Goal: Information Seeking & Learning: Learn about a topic

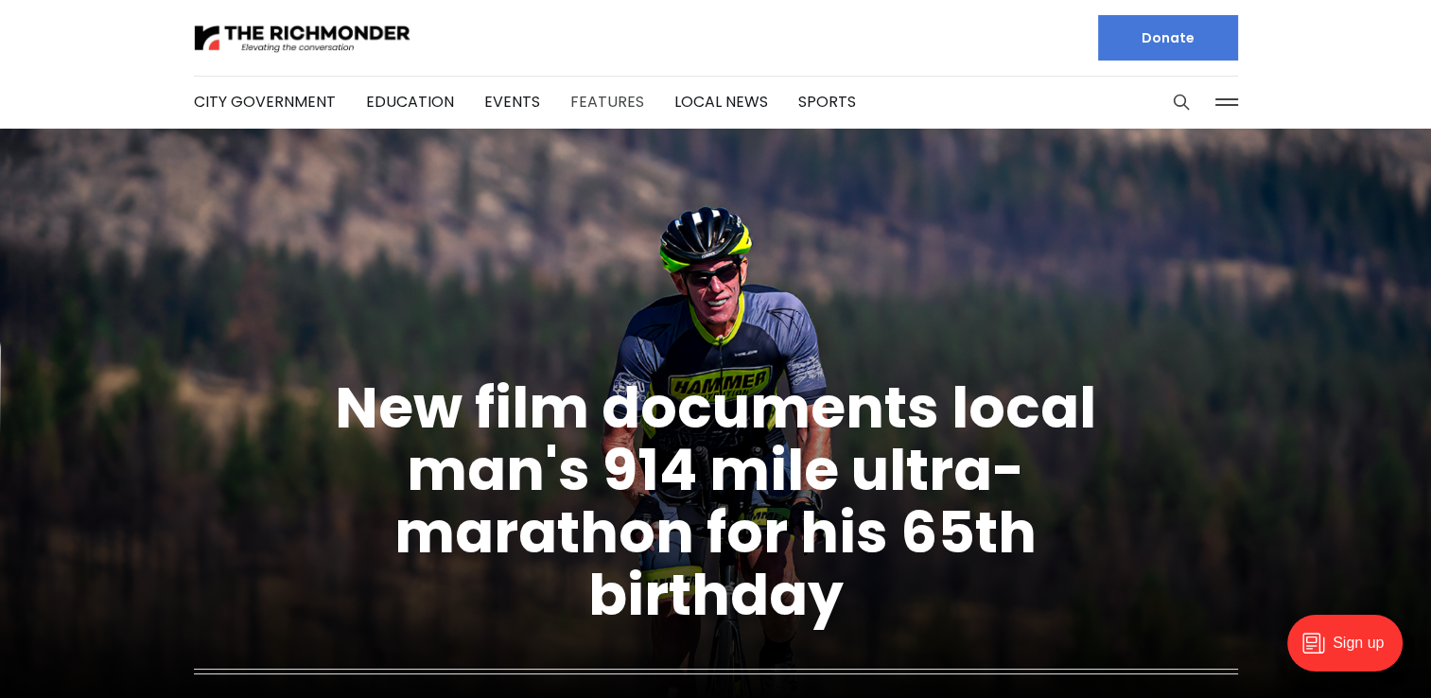
click at [599, 112] on link "Features" at bounding box center [607, 102] width 74 height 22
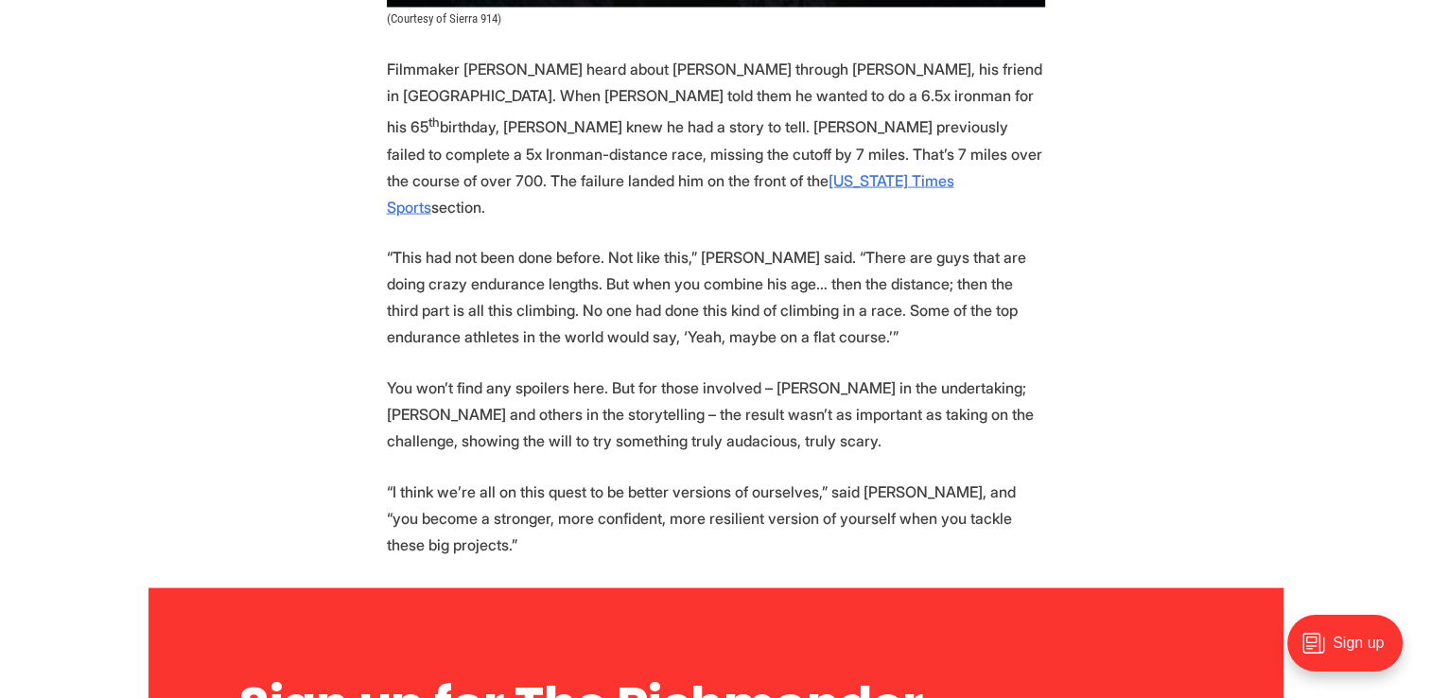
scroll to position [4425, 0]
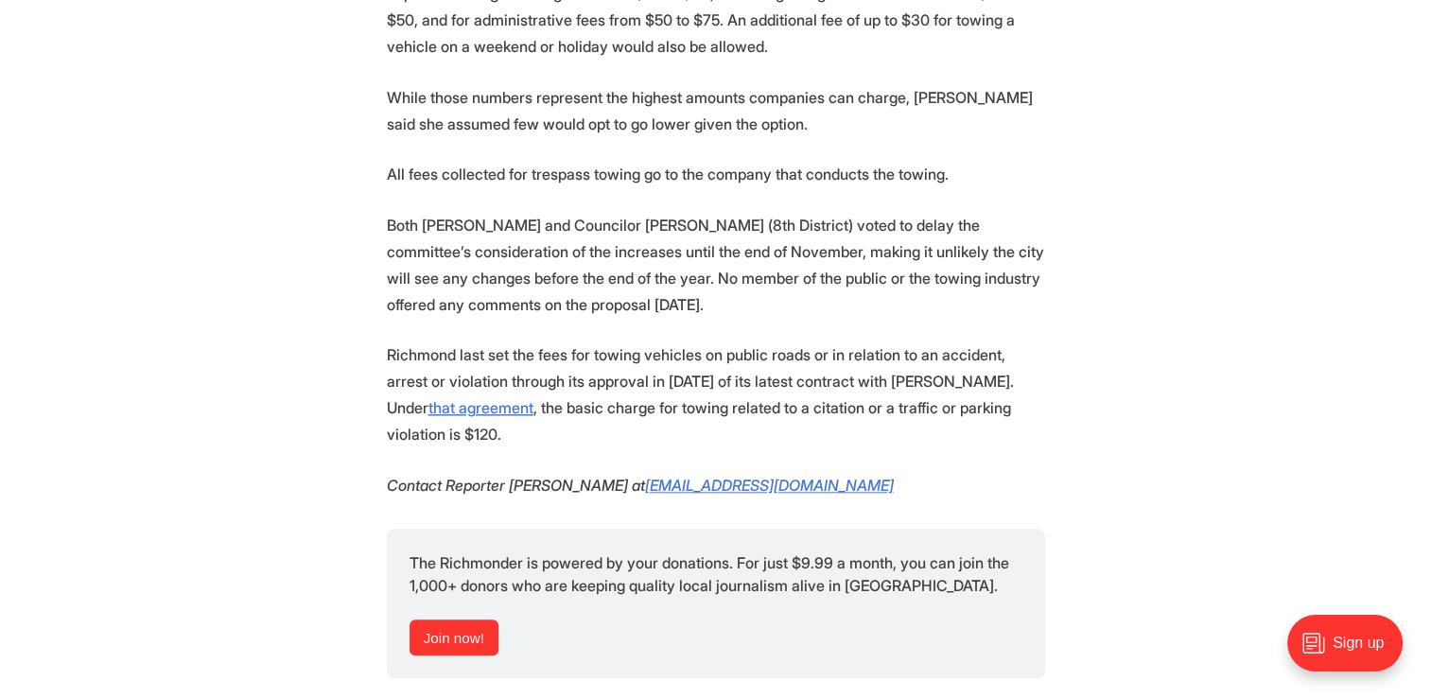
scroll to position [149, 0]
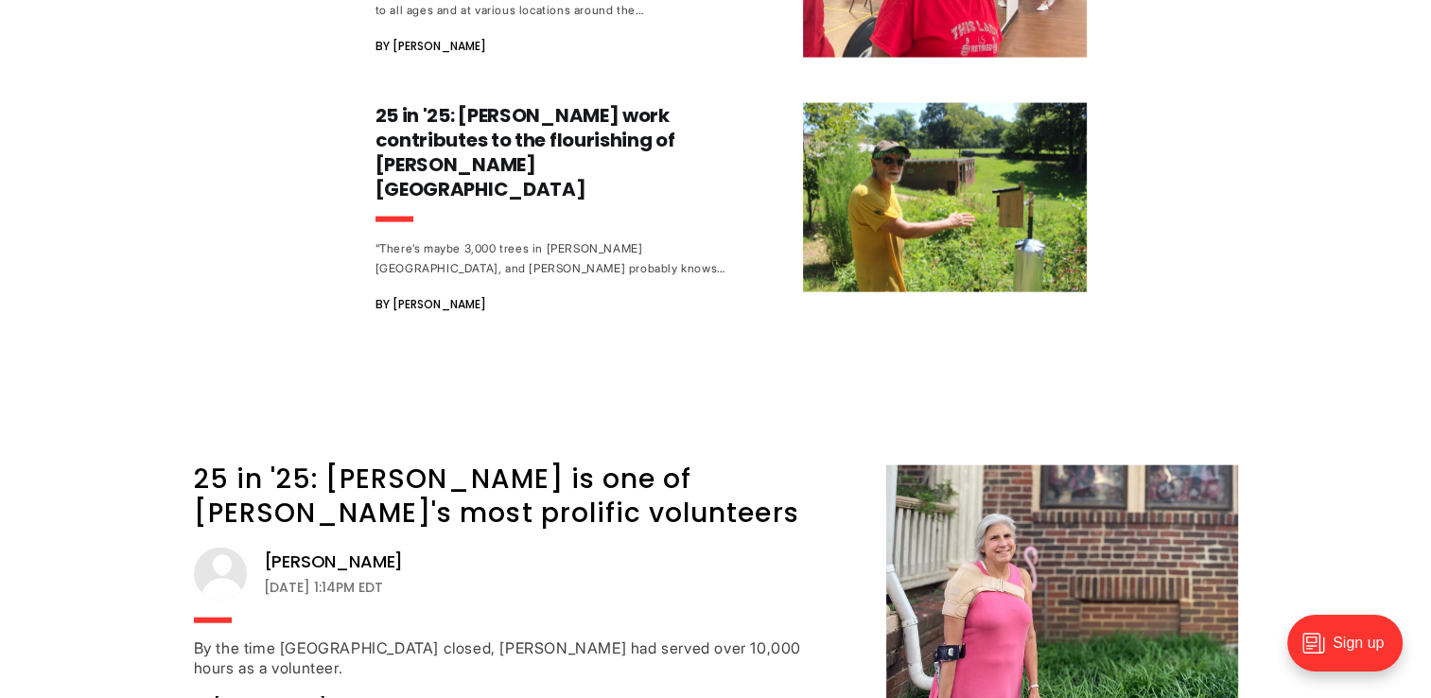
scroll to position [4442, 0]
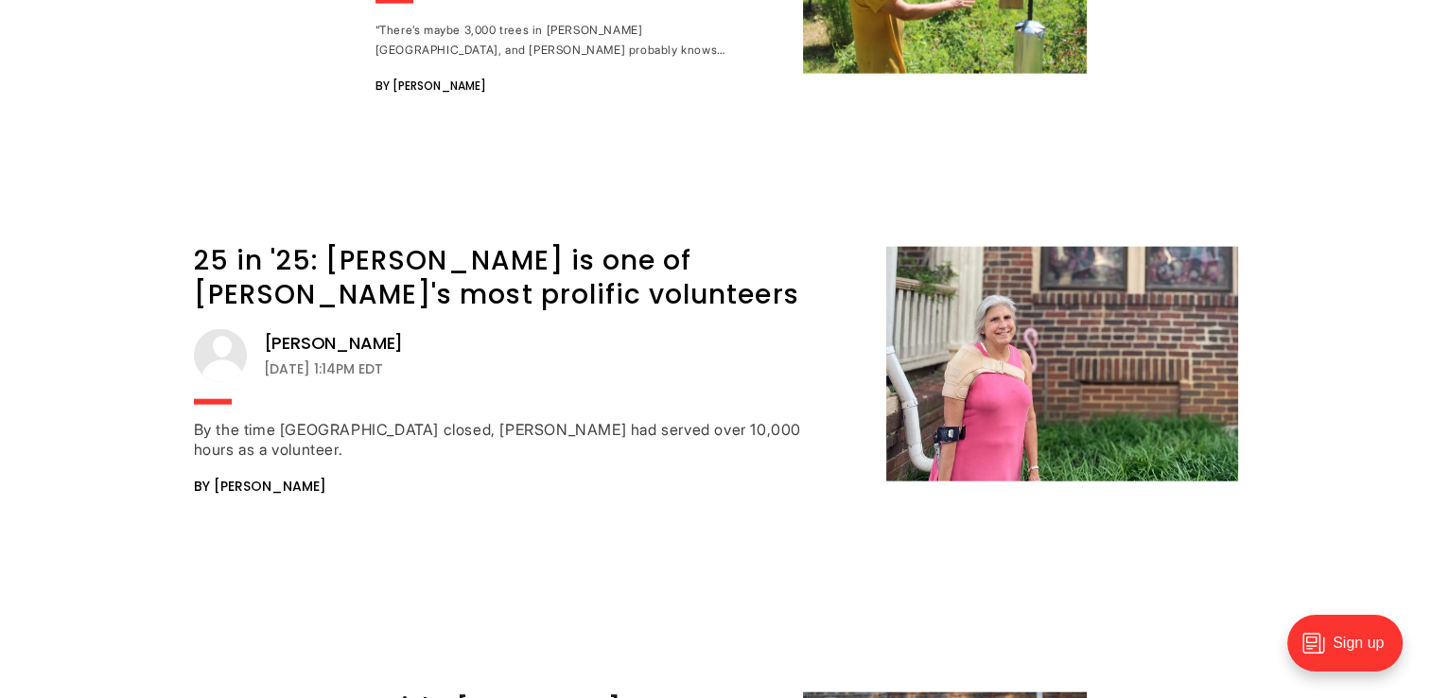
drag, startPoint x: 1430, startPoint y: 479, endPoint x: 1321, endPoint y: 496, distance: 110.1
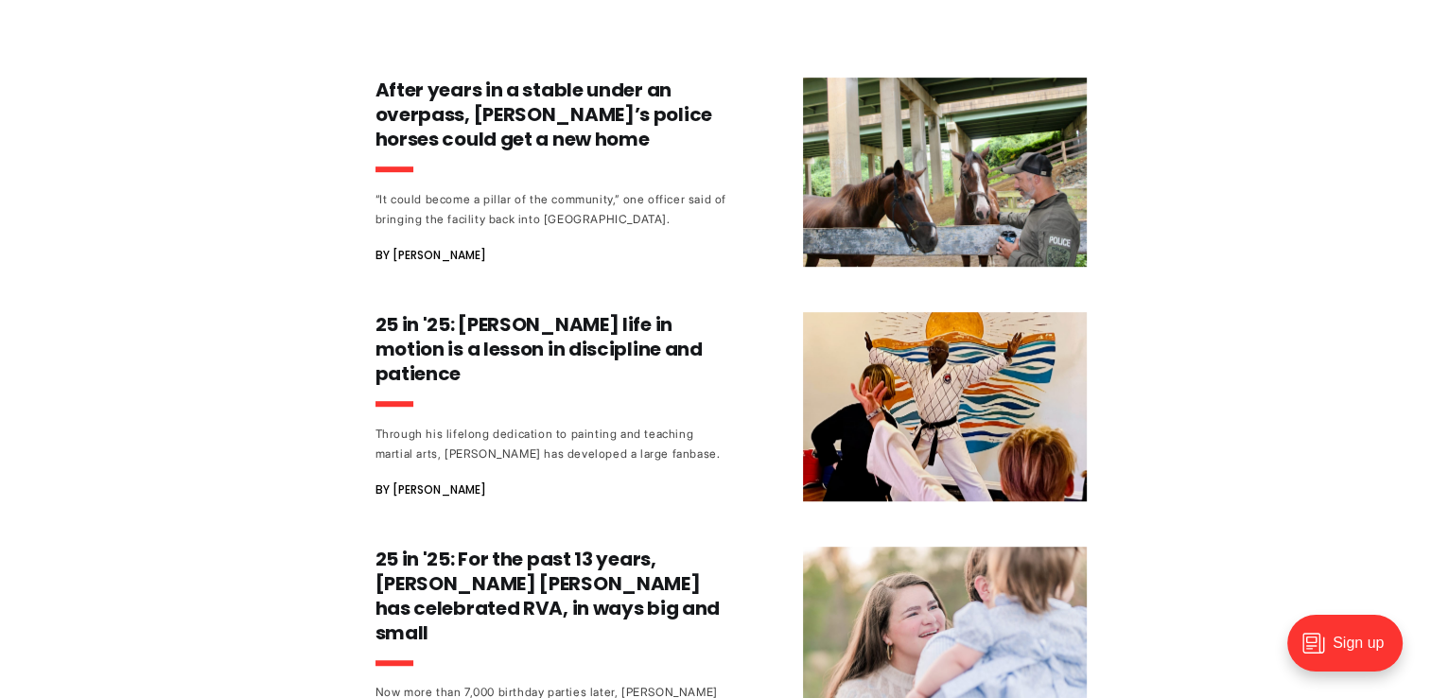
scroll to position [1020, 0]
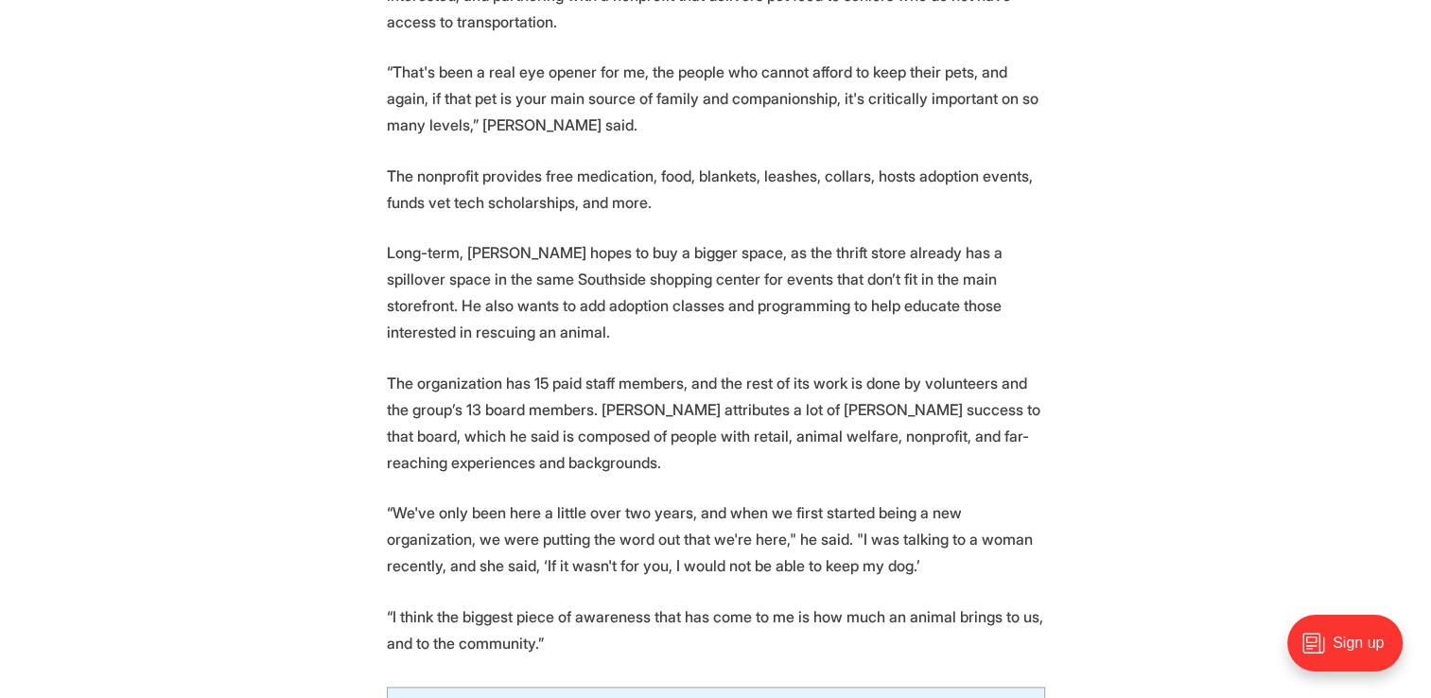
scroll to position [2300, 0]
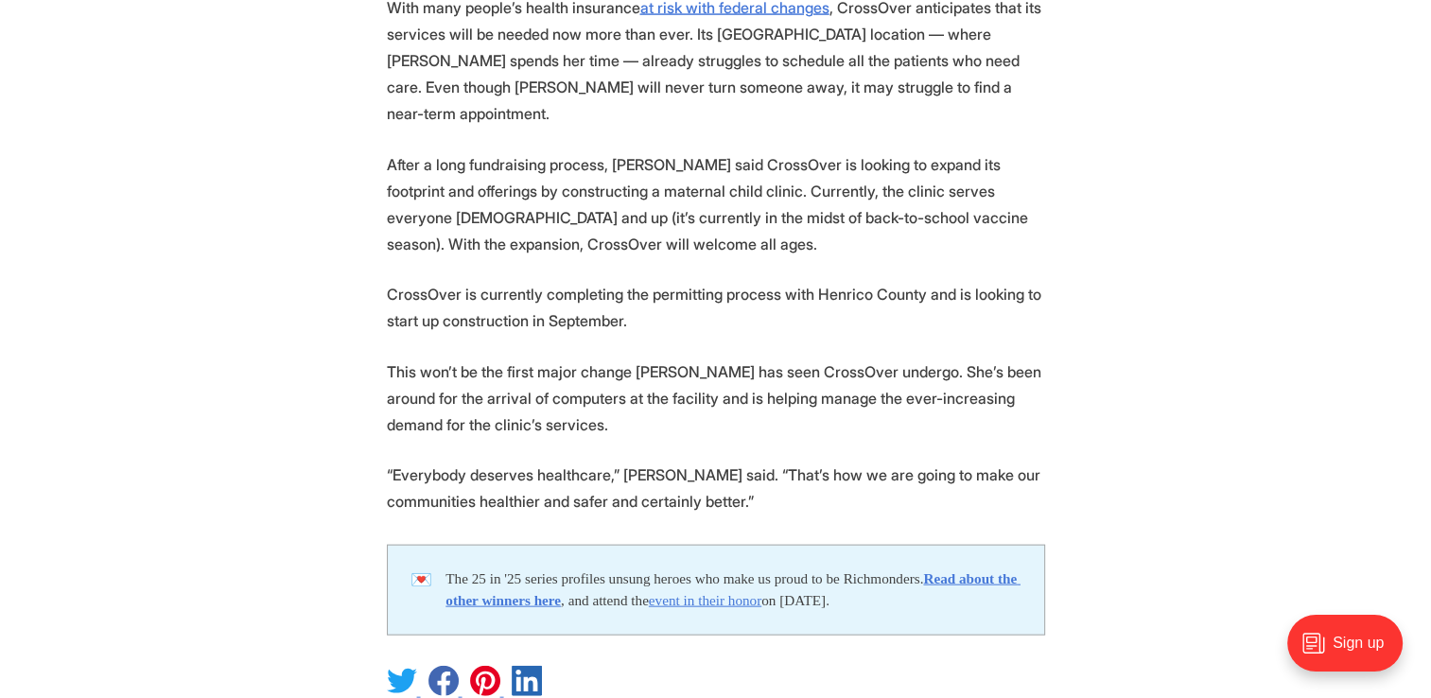
scroll to position [4012, 0]
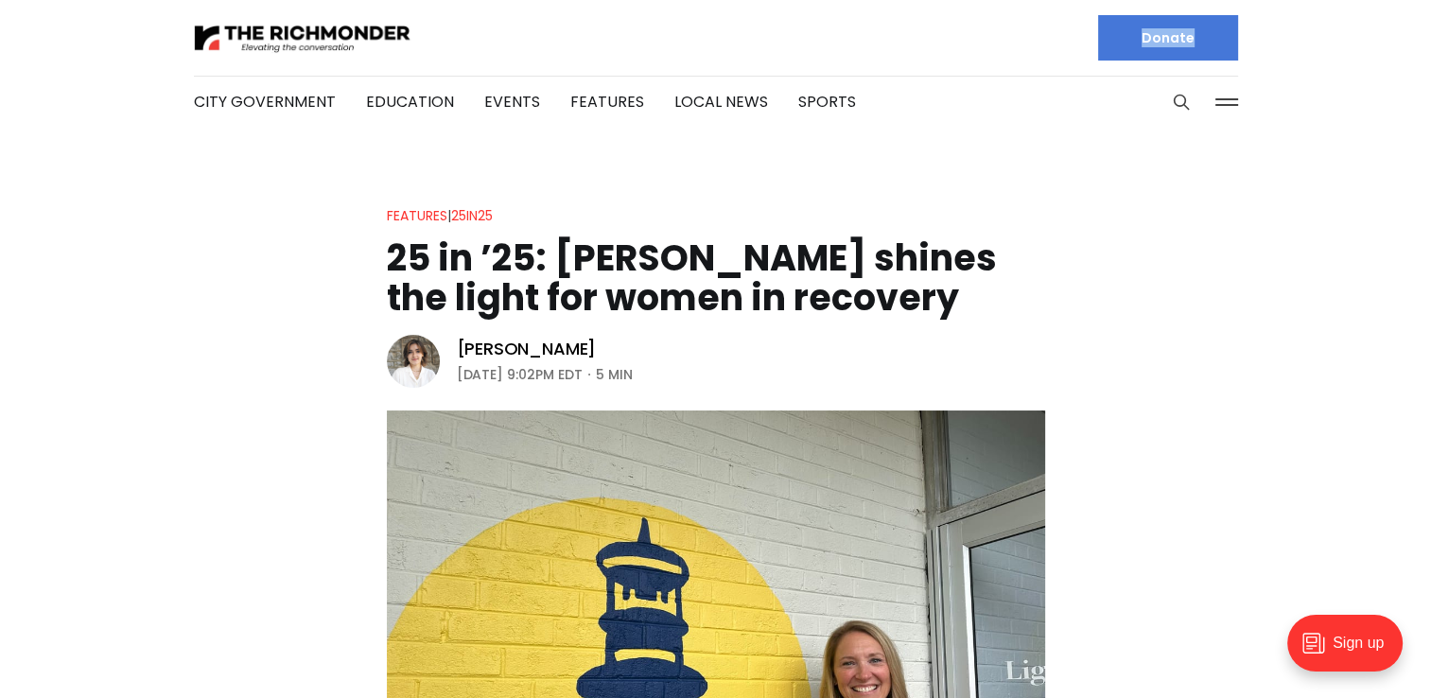
drag, startPoint x: 1419, startPoint y: 40, endPoint x: 1448, endPoint y: 126, distance: 90.9
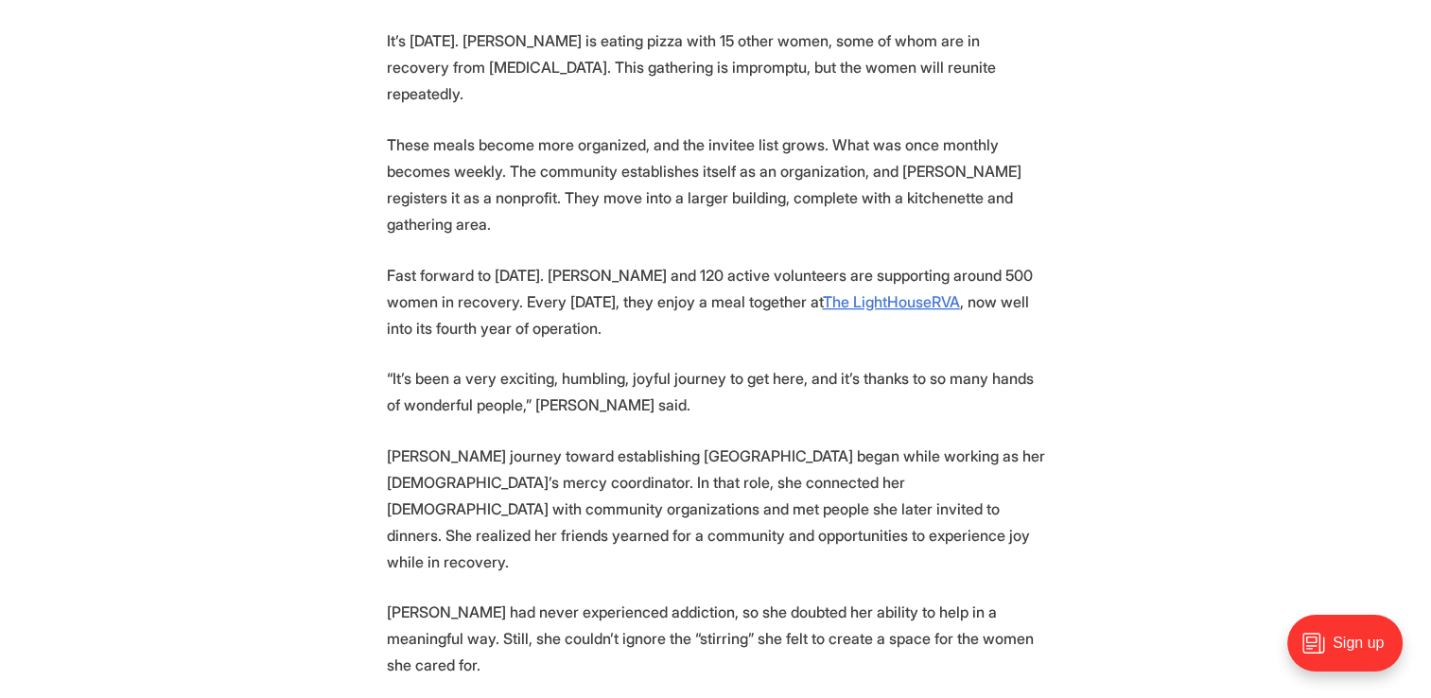
scroll to position [1197, 0]
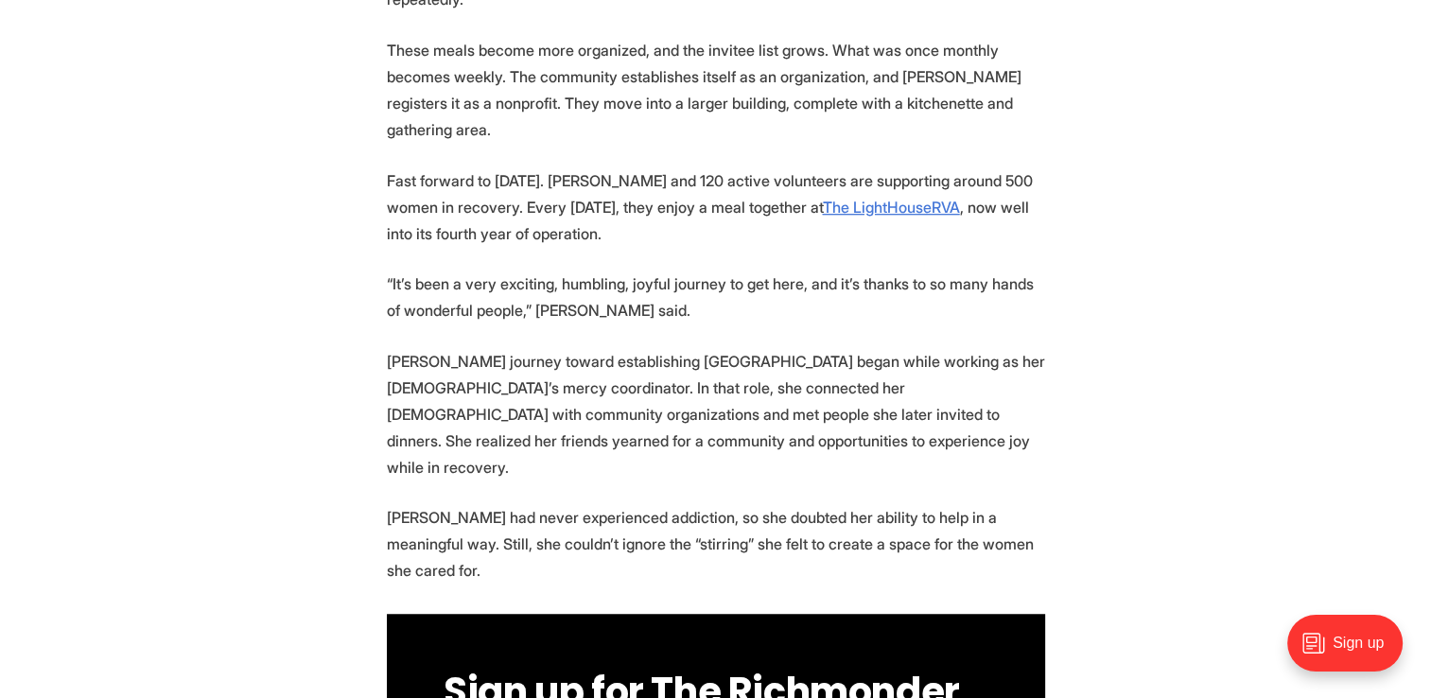
click at [931, 168] on p "Fast forward to [DATE]. [PERSON_NAME] and 120 active volunteers are supporting …" at bounding box center [716, 206] width 658 height 79
click at [931, 198] on u "The LightHouseRVA" at bounding box center [891, 207] width 137 height 19
